Goal: Information Seeking & Learning: Learn about a topic

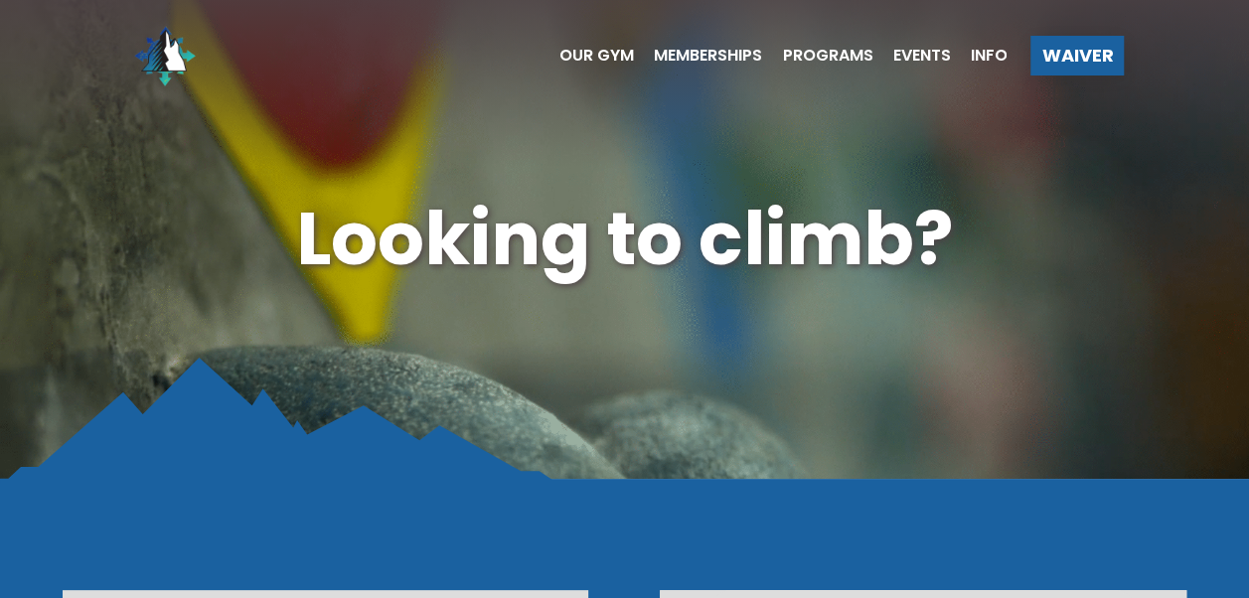
click at [827, 52] on span "Programs" at bounding box center [827, 56] width 90 height 16
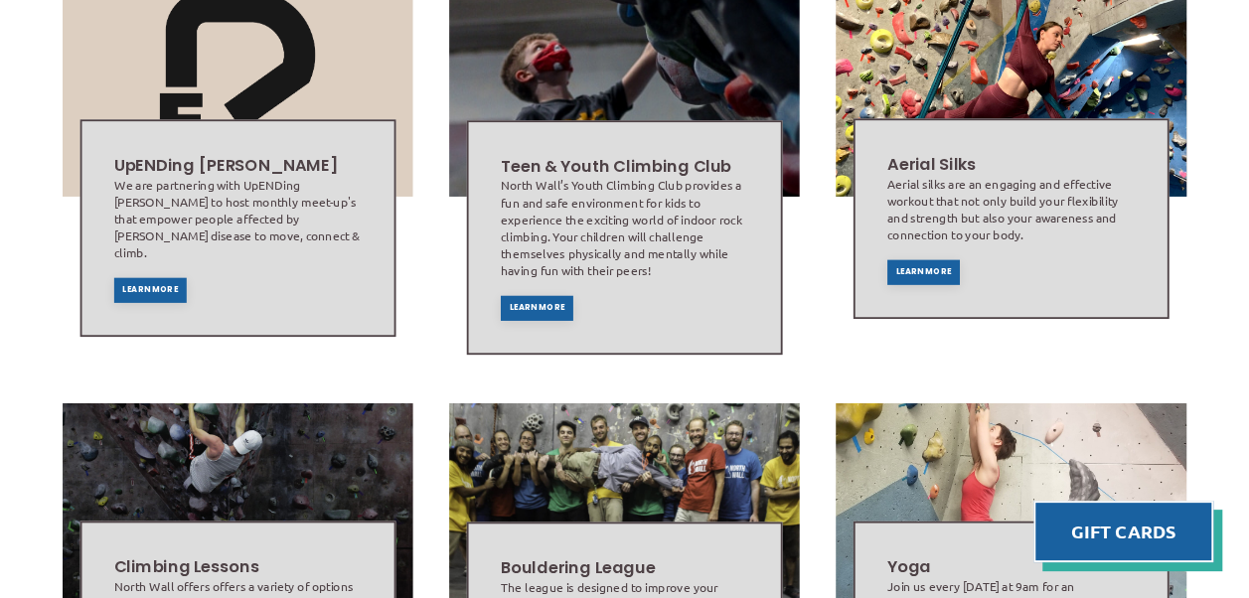
scroll to position [639, 0]
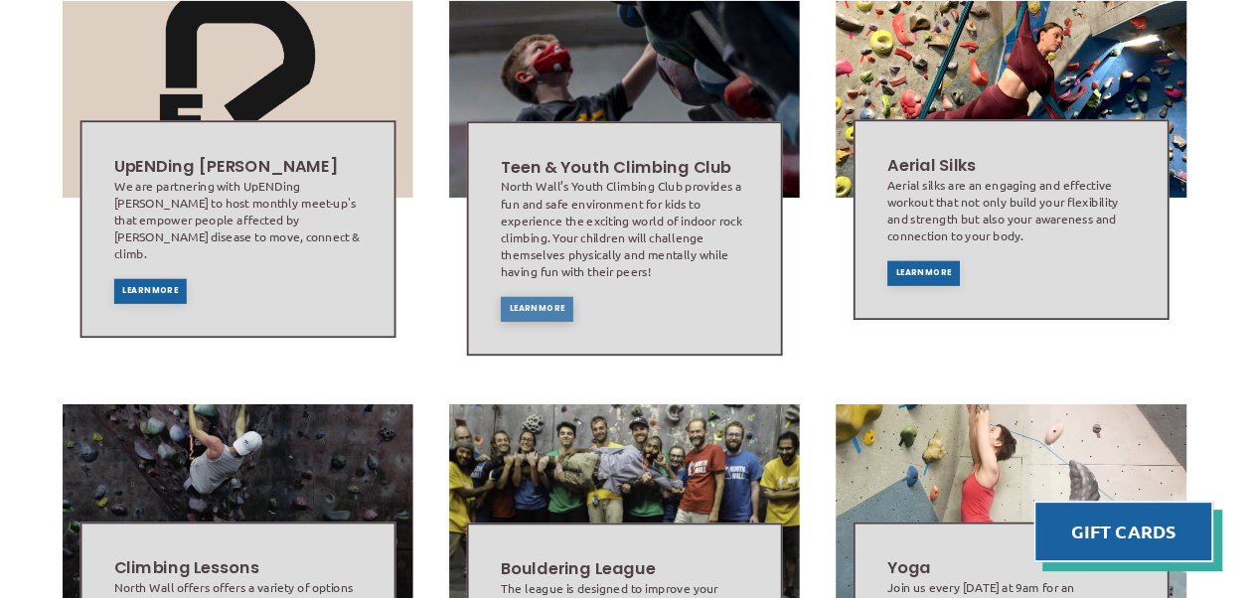
click at [541, 305] on span "Learn More" at bounding box center [537, 309] width 56 height 8
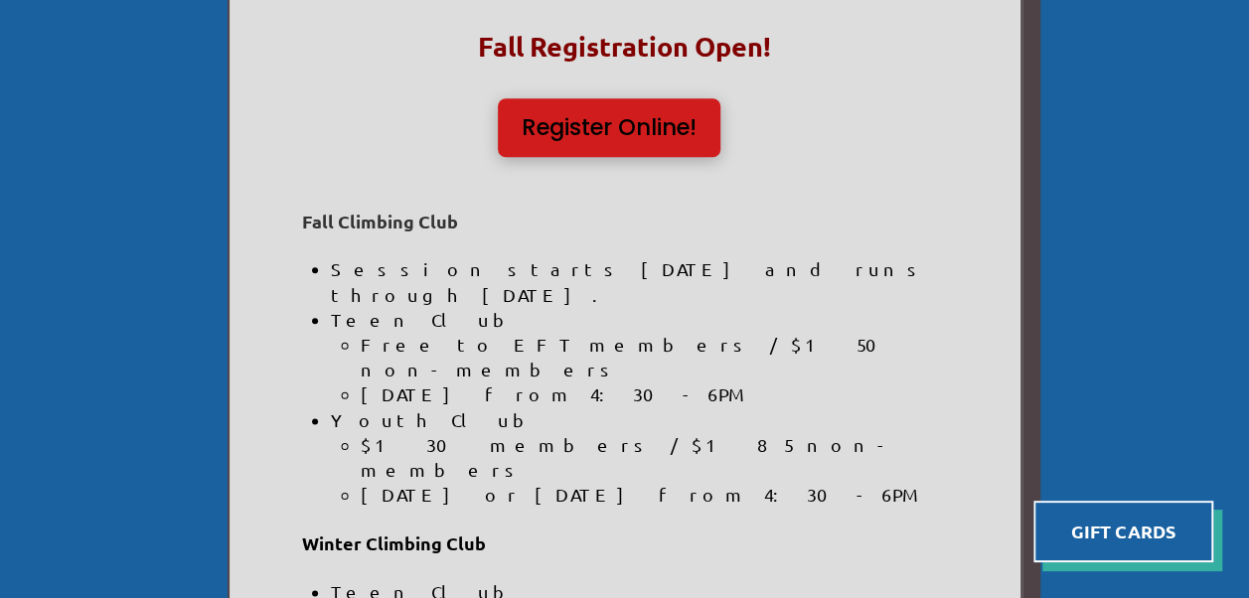
scroll to position [994, 0]
